Goal: Transaction & Acquisition: Purchase product/service

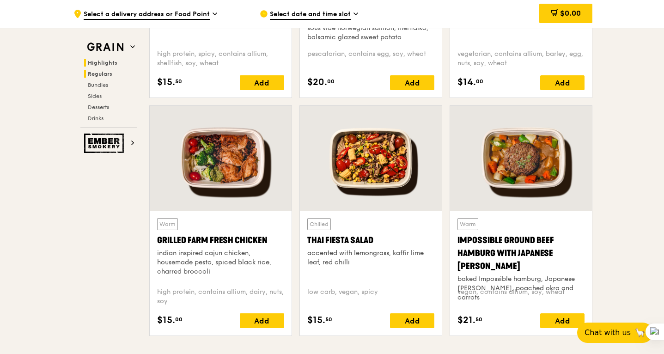
click at [96, 63] on span "Highlights" at bounding box center [103, 63] width 30 height 6
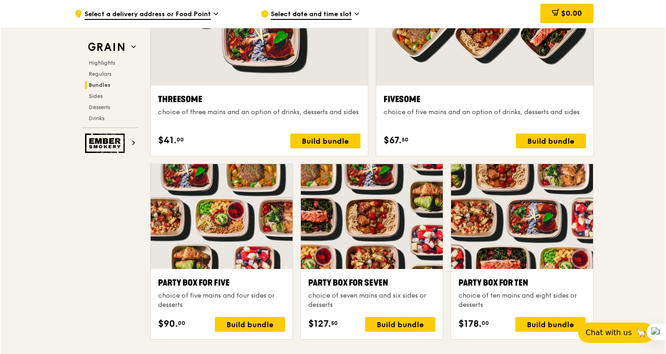
scroll to position [1727, 0]
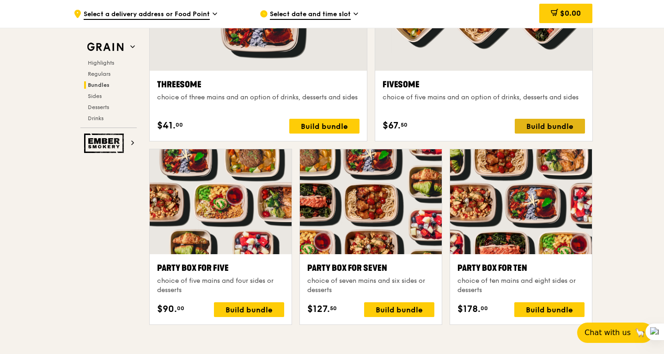
click at [553, 123] on div "Build bundle" at bounding box center [550, 126] width 70 height 15
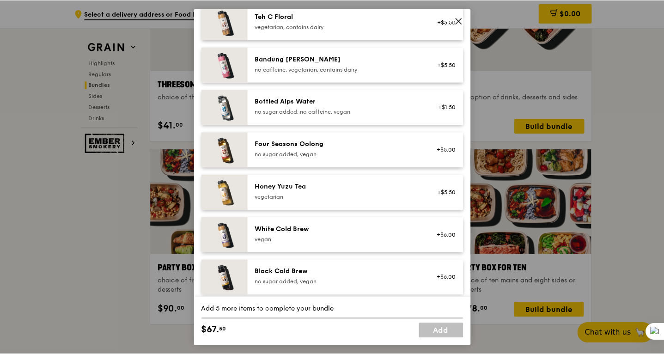
scroll to position [1084, 0]
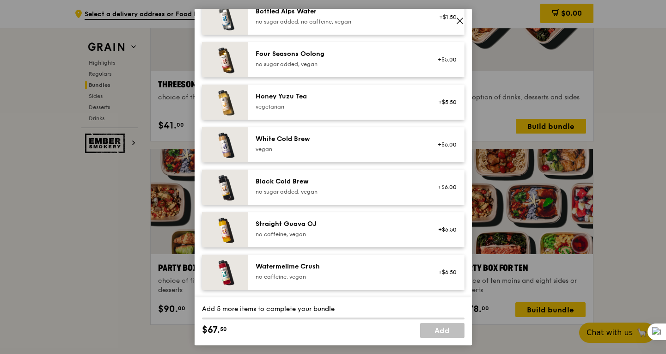
click at [459, 21] on icon at bounding box center [460, 21] width 6 height 6
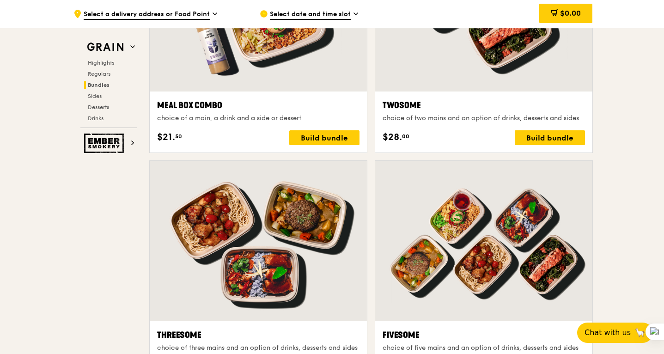
scroll to position [1452, 0]
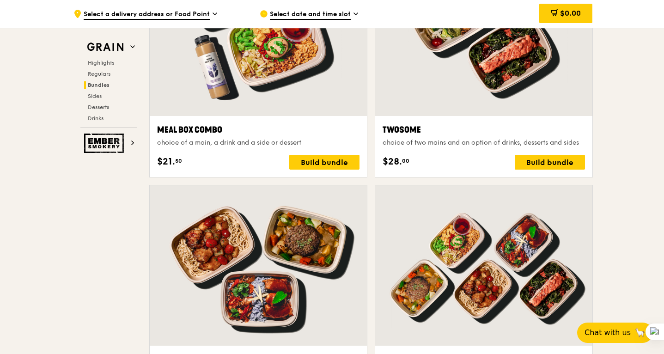
click at [316, 12] on span "Select date and time slot" at bounding box center [310, 15] width 81 height 10
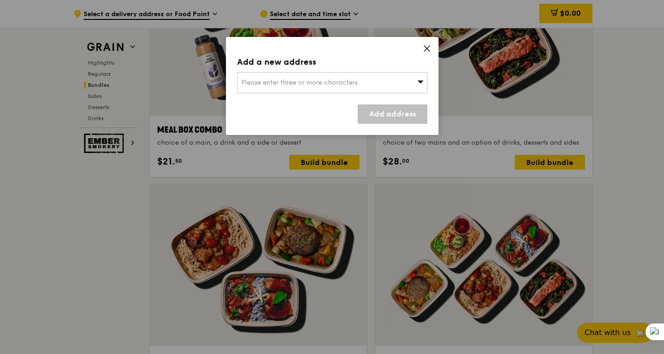
click at [388, 87] on div "Please enter three or more characters" at bounding box center [332, 82] width 190 height 21
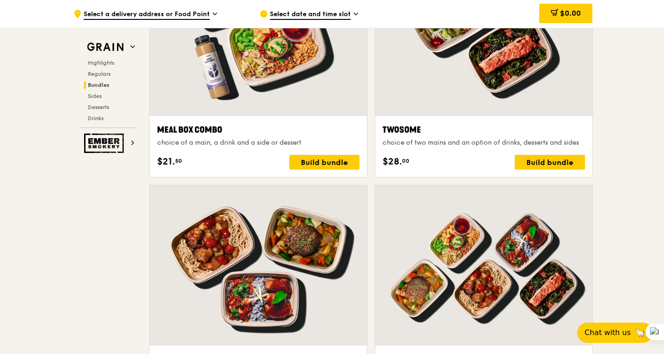
click at [158, 13] on span "Select a delivery address or Food Point" at bounding box center [147, 15] width 126 height 10
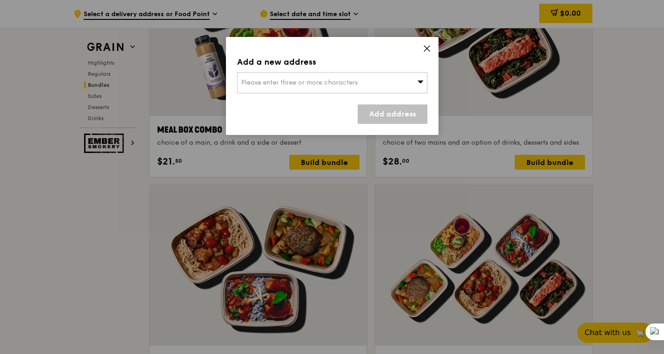
click at [311, 82] on span "Please enter three or more characters" at bounding box center [299, 83] width 117 height 8
click at [424, 49] on icon at bounding box center [427, 48] width 8 height 8
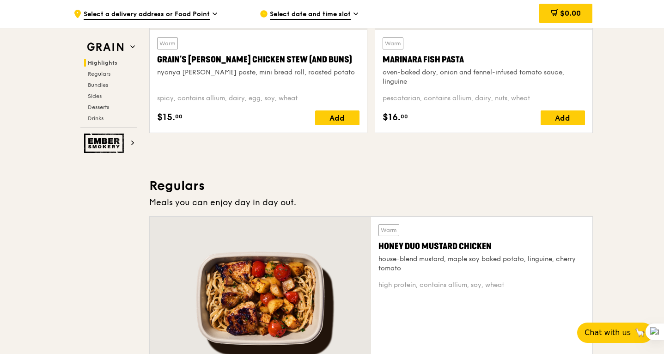
scroll to position [0, 0]
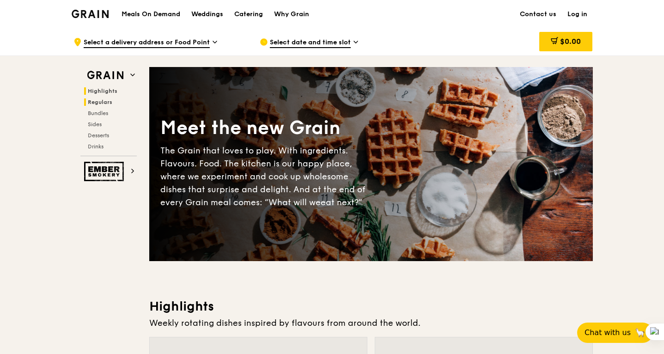
click at [104, 103] on span "Regulars" at bounding box center [100, 102] width 25 height 6
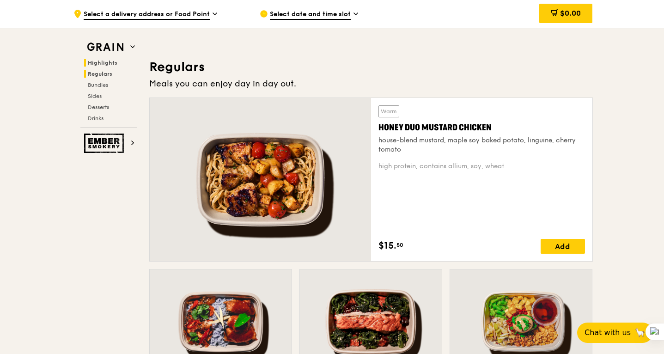
scroll to position [608, 0]
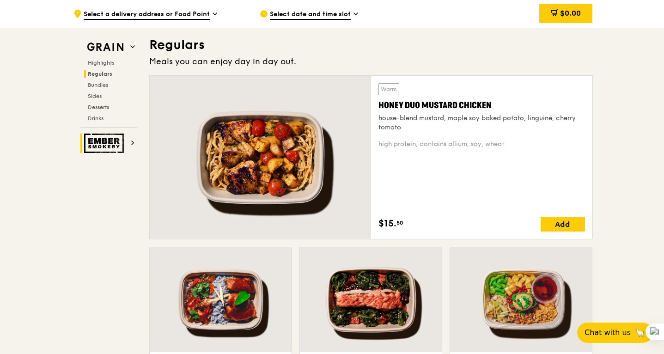
click at [117, 145] on img at bounding box center [105, 143] width 43 height 19
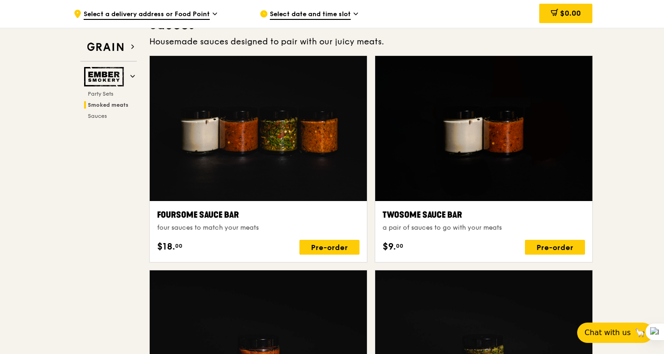
scroll to position [554, 0]
